Goal: Find specific page/section: Find specific page/section

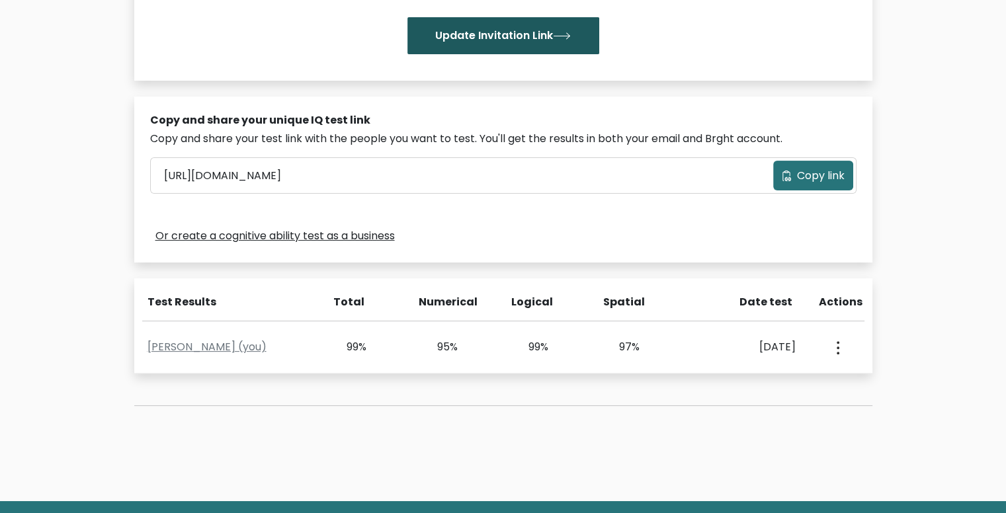
scroll to position [328, 0]
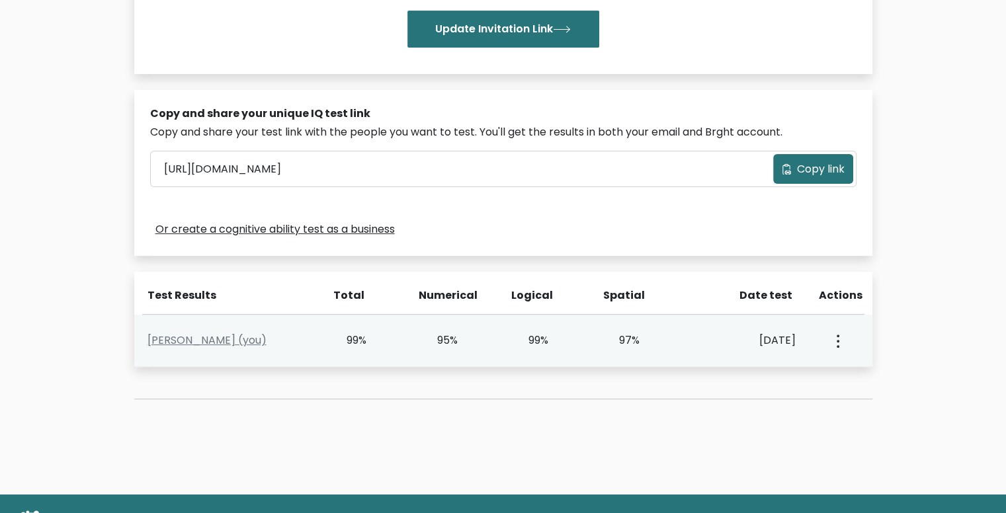
click at [842, 340] on button "button" at bounding box center [837, 340] width 11 height 41
click at [863, 371] on link "View Profile" at bounding box center [884, 379] width 105 height 21
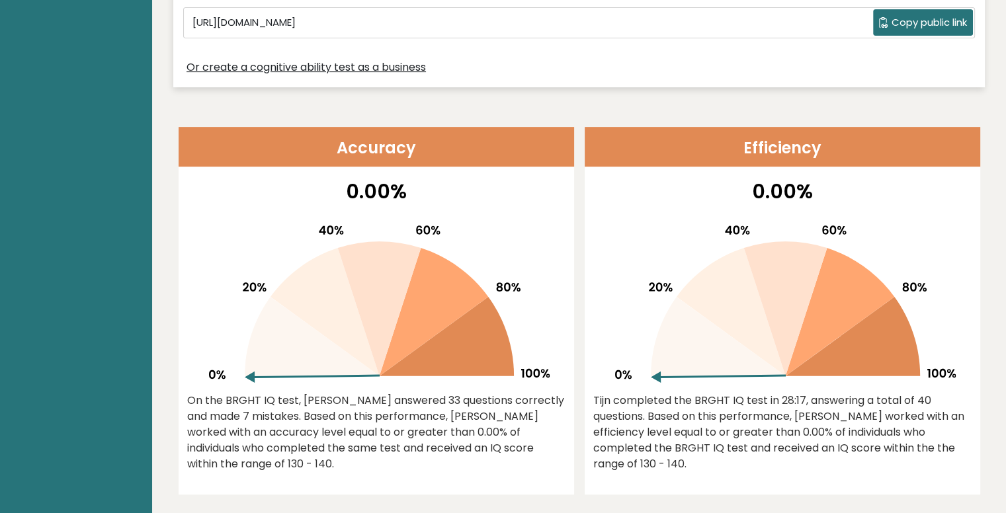
scroll to position [447, 0]
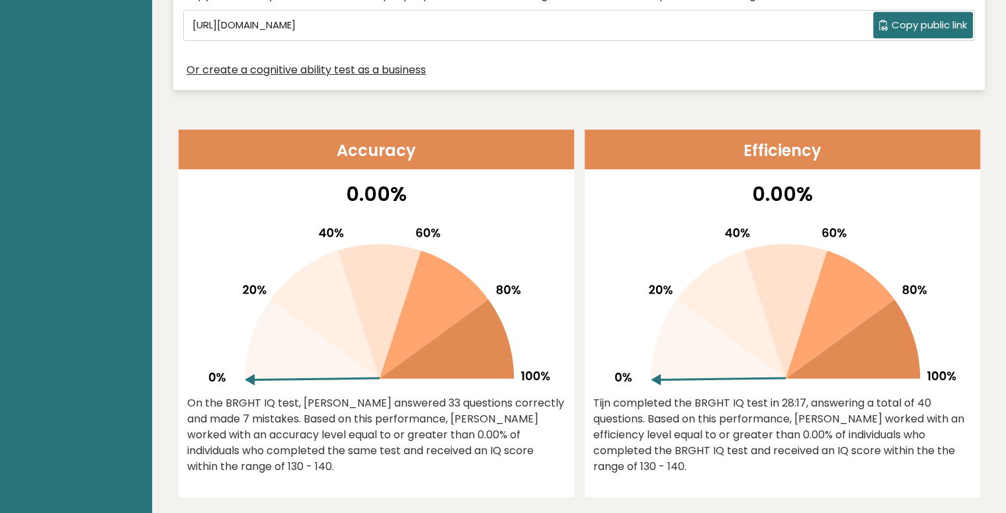
click at [369, 371] on icon at bounding box center [312, 339] width 135 height 79
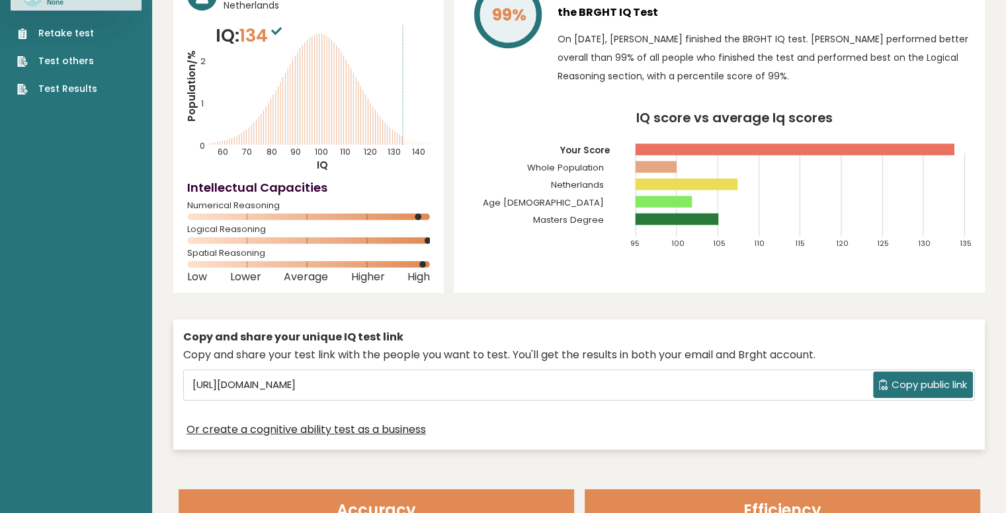
scroll to position [0, 0]
